Goal: Navigation & Orientation: Find specific page/section

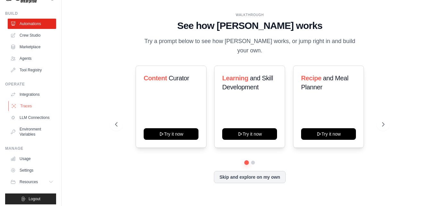
scroll to position [25, 0]
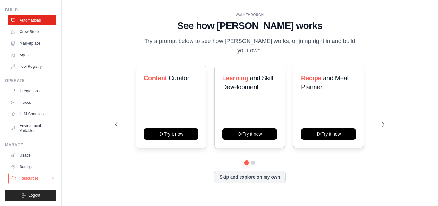
click at [30, 177] on span "Resources" at bounding box center [29, 178] width 18 height 5
click at [32, 114] on link "LLM Connections" at bounding box center [32, 114] width 48 height 10
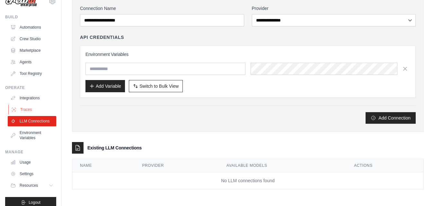
scroll to position [25, 0]
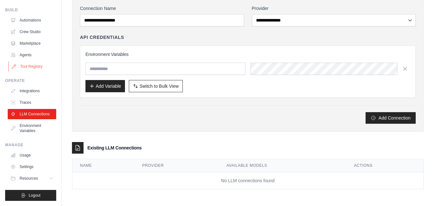
click at [26, 61] on link "Tool Registry" at bounding box center [32, 66] width 48 height 10
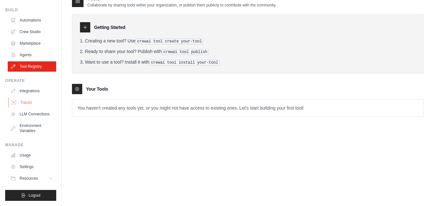
scroll to position [13, 0]
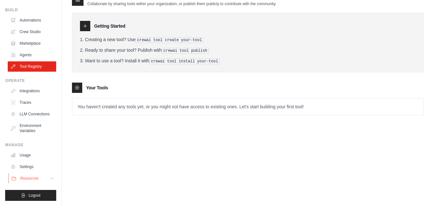
click at [32, 177] on span "Resources" at bounding box center [29, 178] width 18 height 5
click at [49, 180] on icon at bounding box center [51, 178] width 5 height 5
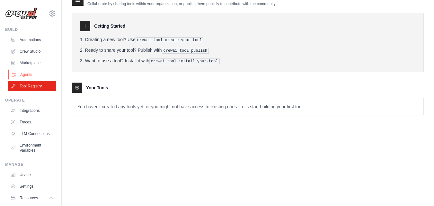
click at [34, 74] on link "Agents" at bounding box center [32, 74] width 48 height 10
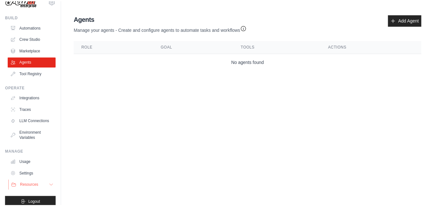
scroll to position [25, 0]
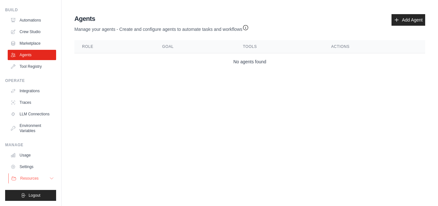
click at [29, 178] on span "Resources" at bounding box center [29, 178] width 18 height 5
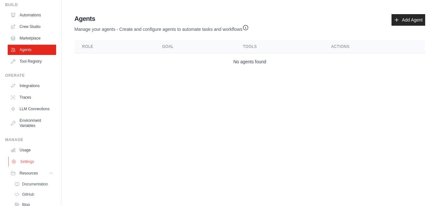
click at [31, 167] on link "Settings" at bounding box center [32, 161] width 48 height 10
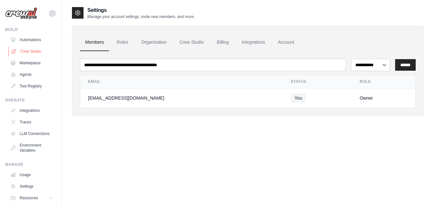
click at [25, 48] on link "Crew Studio" at bounding box center [32, 51] width 48 height 10
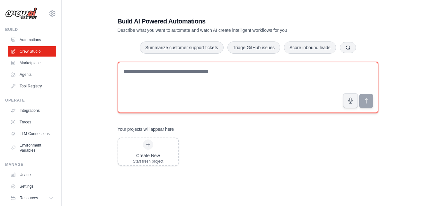
click at [144, 72] on textarea at bounding box center [247, 87] width 261 height 51
